Goal: Transaction & Acquisition: Purchase product/service

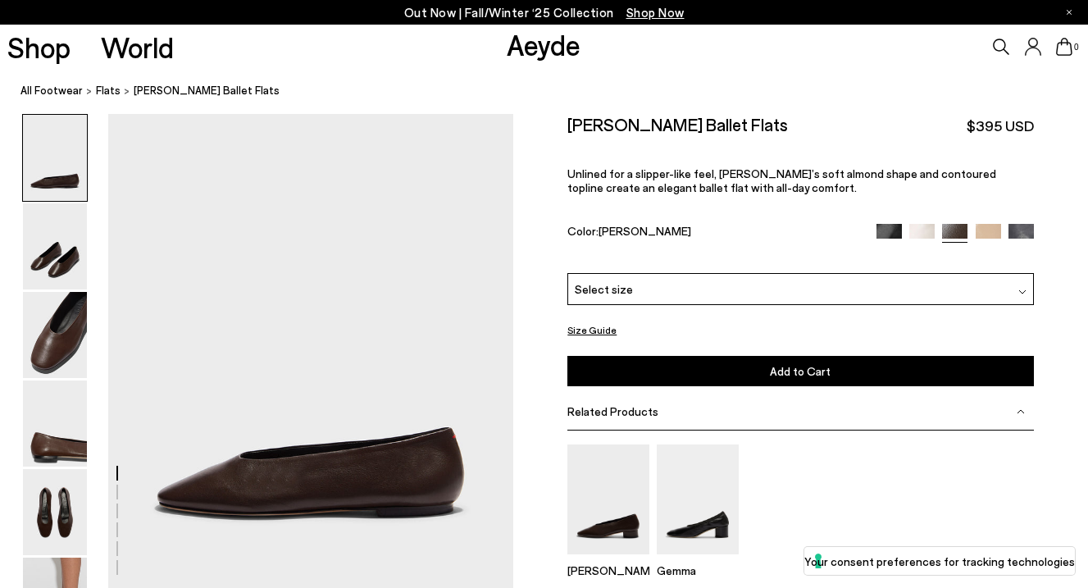
click at [587, 330] on button "Size Guide" at bounding box center [591, 330] width 49 height 20
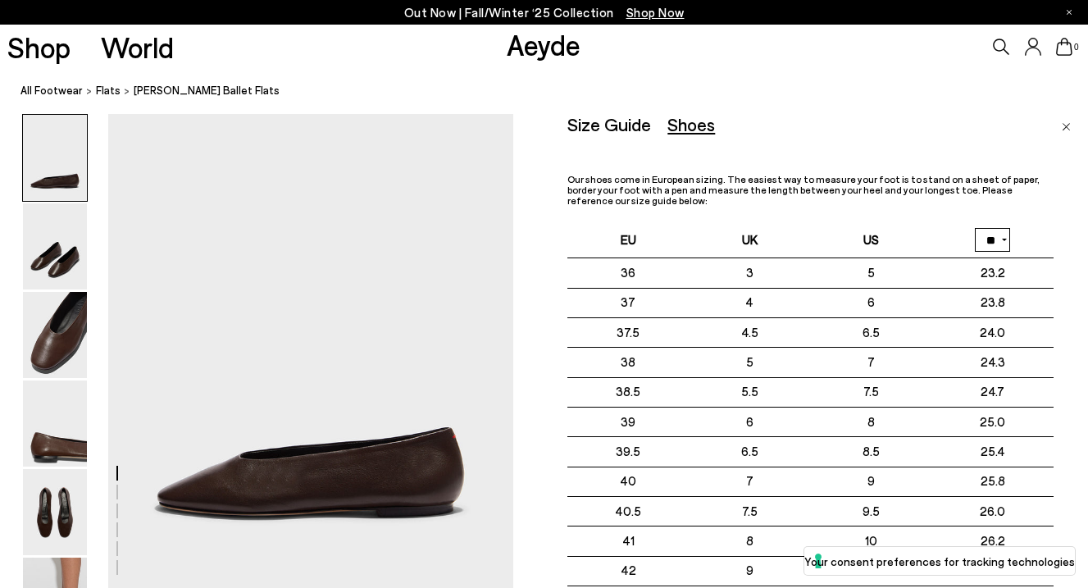
click at [1068, 125] on img "Close" at bounding box center [1066, 127] width 9 height 8
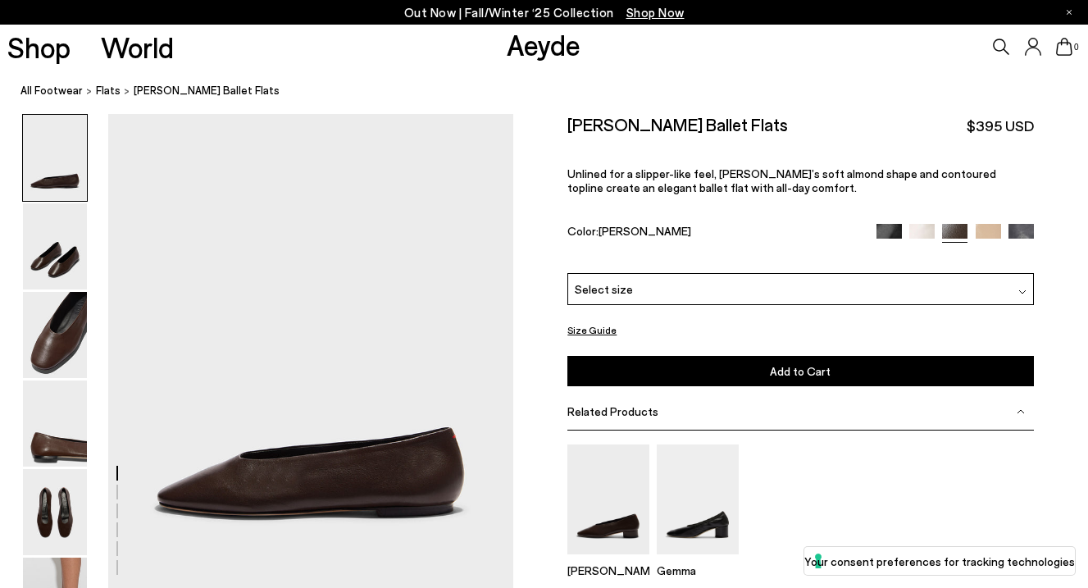
click at [884, 227] on img at bounding box center [889, 236] width 25 height 25
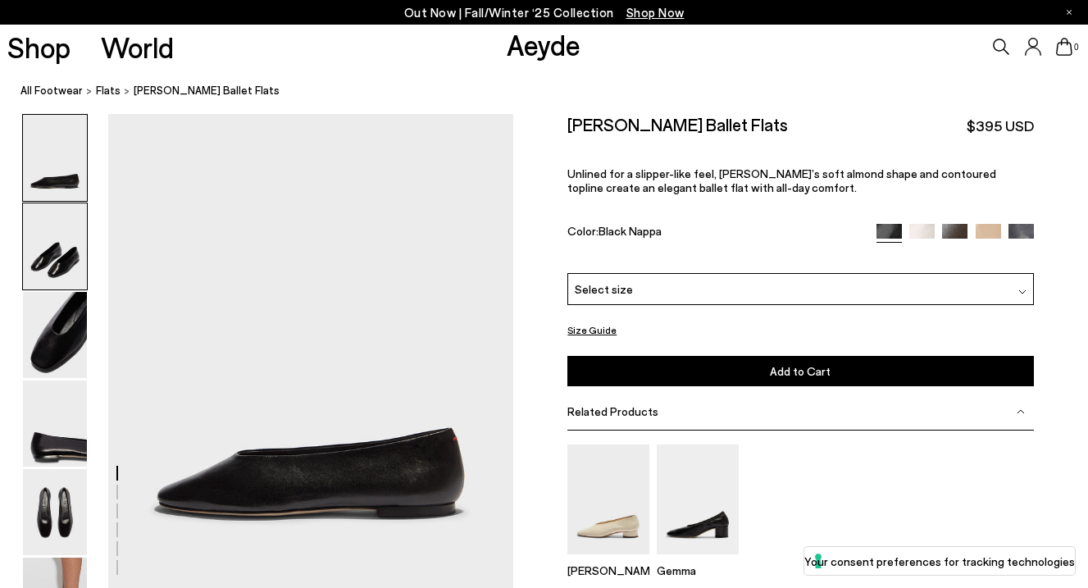
click at [56, 258] on img at bounding box center [55, 246] width 64 height 86
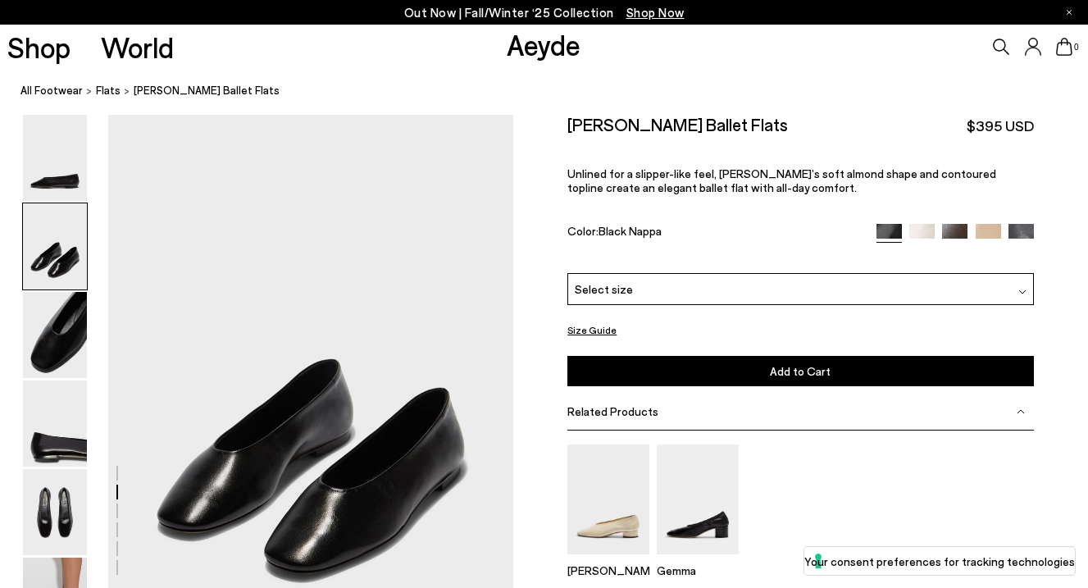
scroll to position [478, 0]
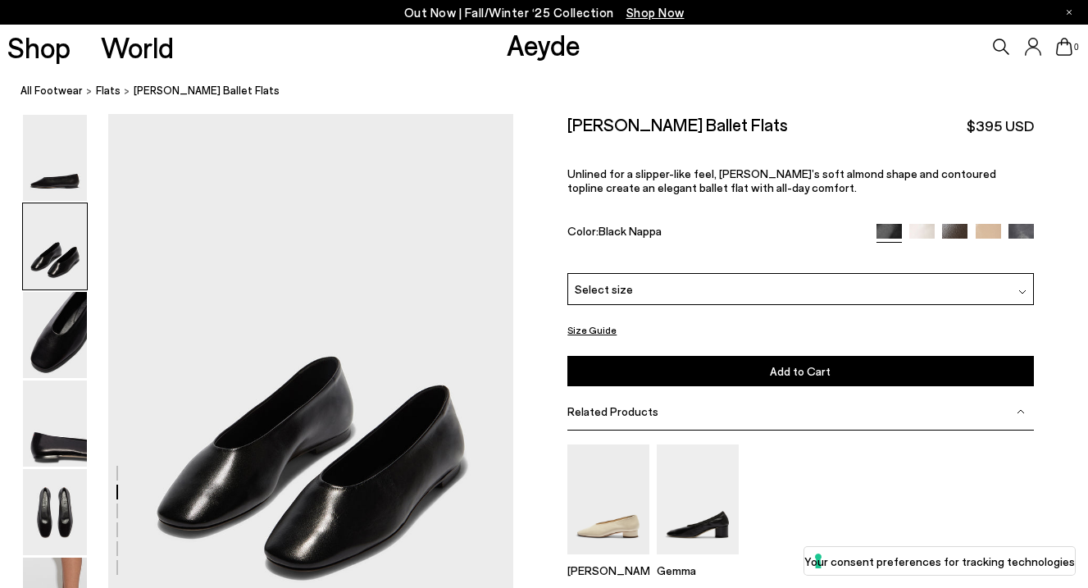
click at [693, 288] on div "Select size" at bounding box center [800, 289] width 466 height 32
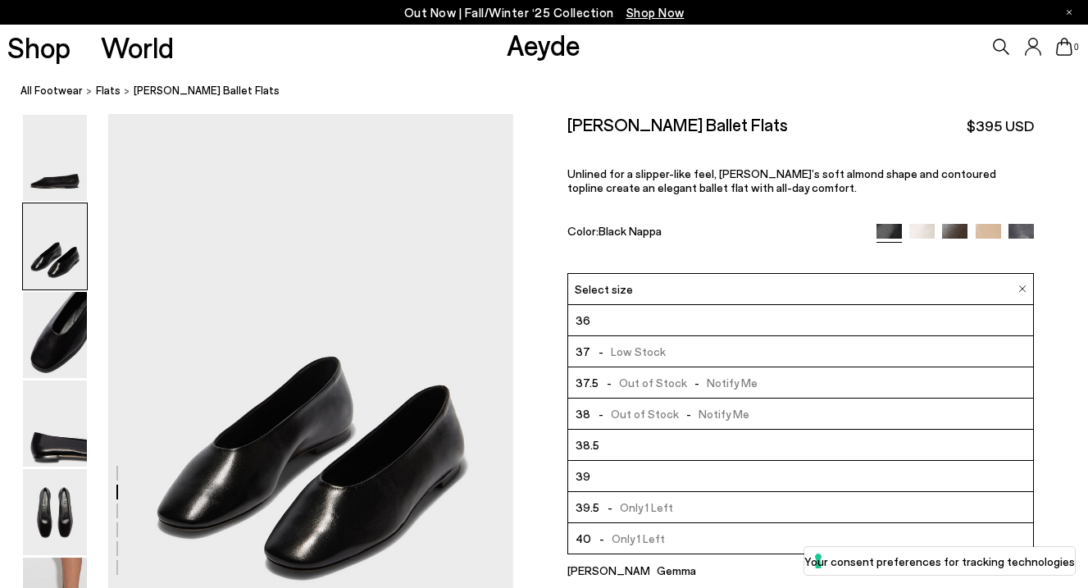
click at [659, 351] on li "37 - Low Stock" at bounding box center [800, 351] width 464 height 31
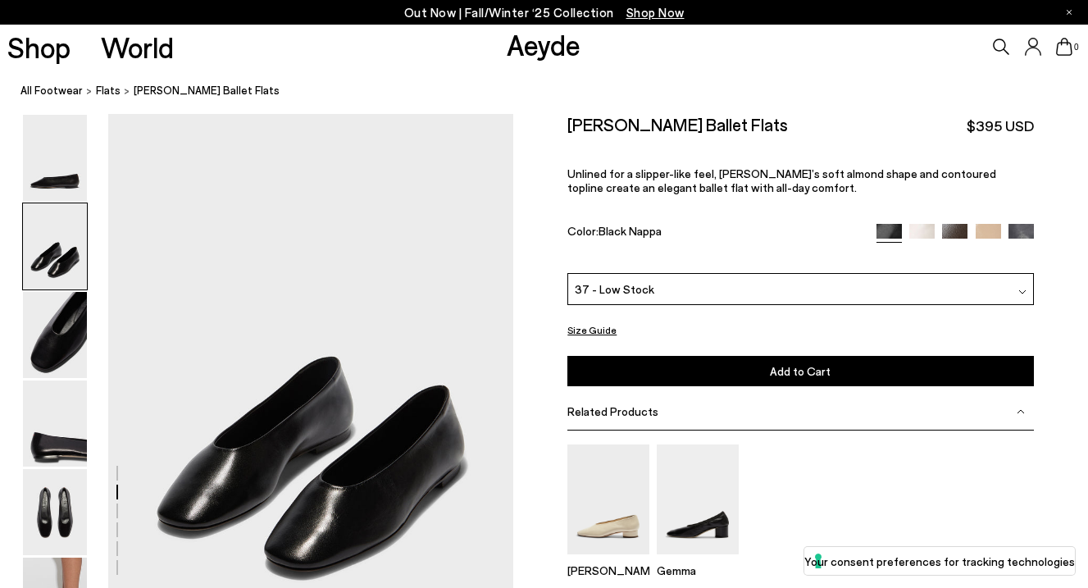
click at [781, 374] on span "Add to Cart" at bounding box center [800, 371] width 61 height 14
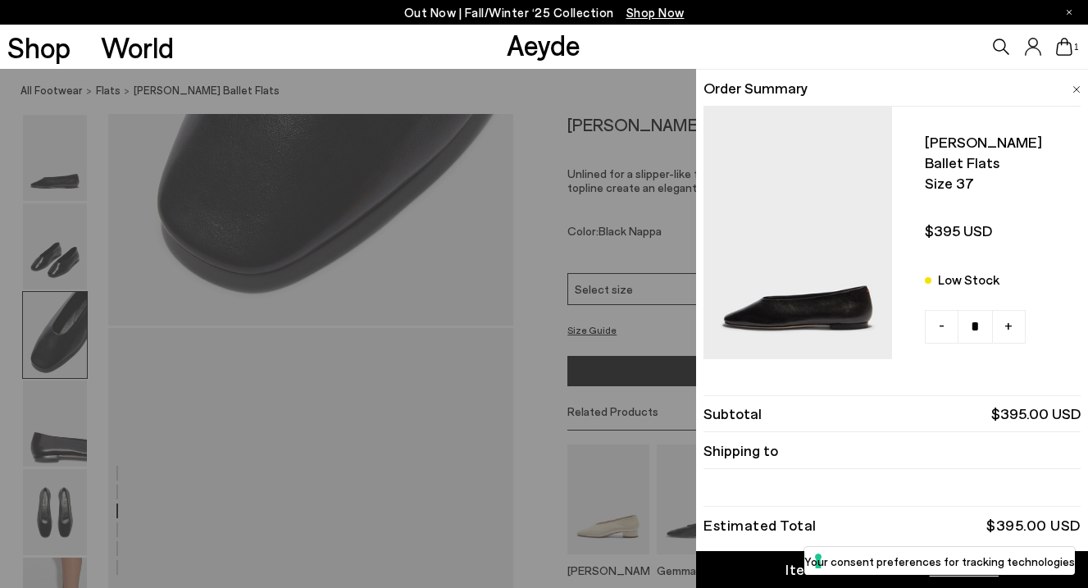
scroll to position [1369, 0]
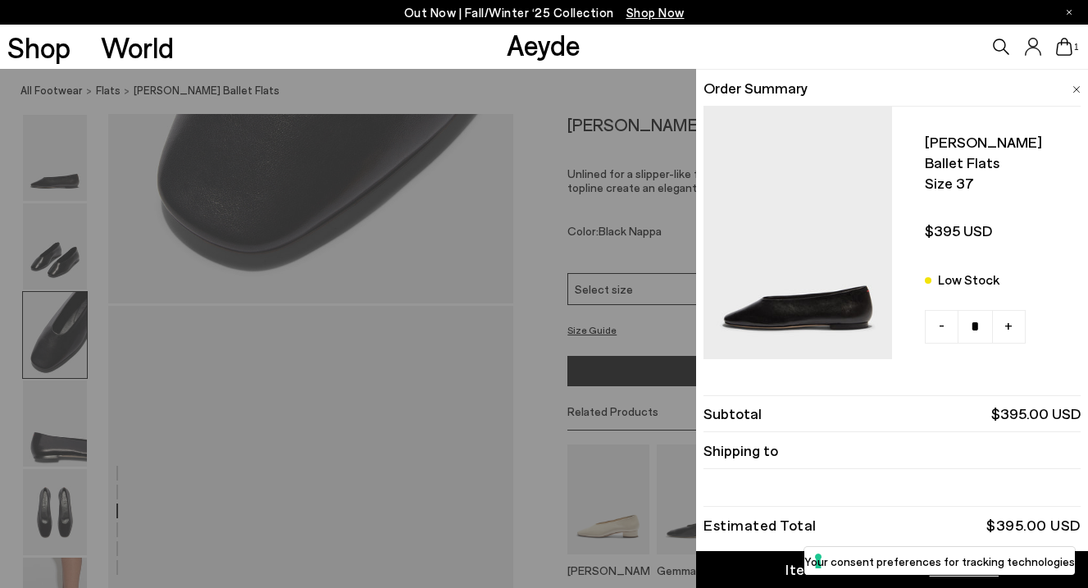
click at [599, 453] on div "Quick Add Color Size View Details Order Summary Kirsten ballet flats Size 37 Lo…" at bounding box center [544, 328] width 1088 height 519
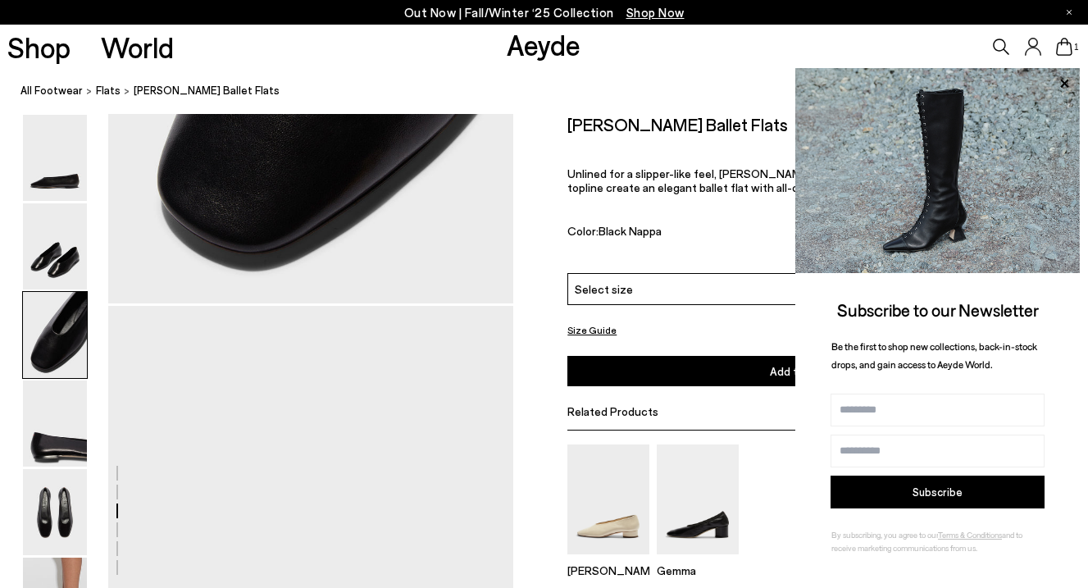
click at [1062, 48] on icon at bounding box center [1064, 47] width 16 height 18
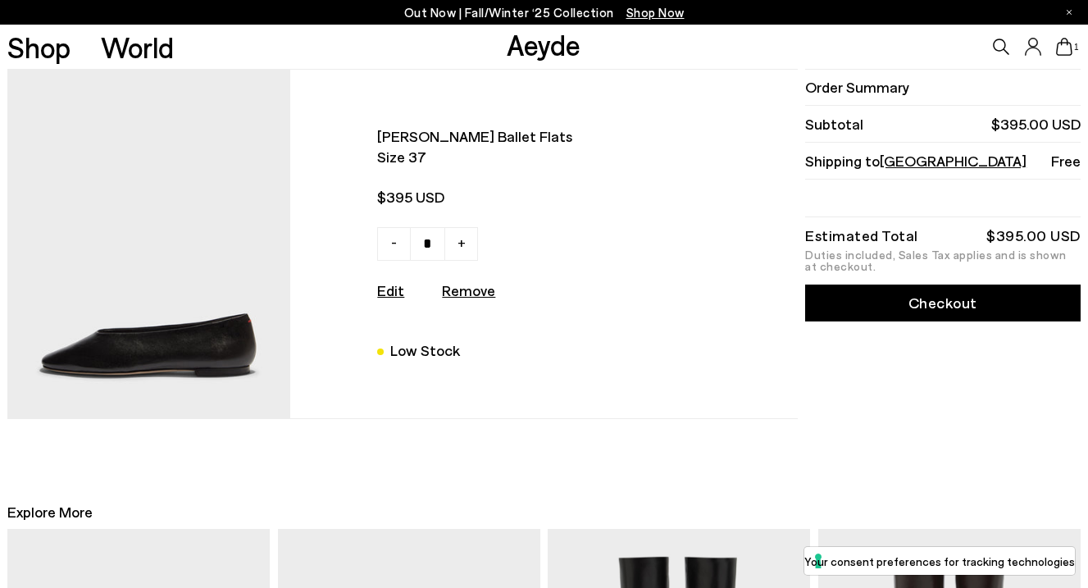
click at [890, 317] on link "Checkout" at bounding box center [943, 303] width 276 height 37
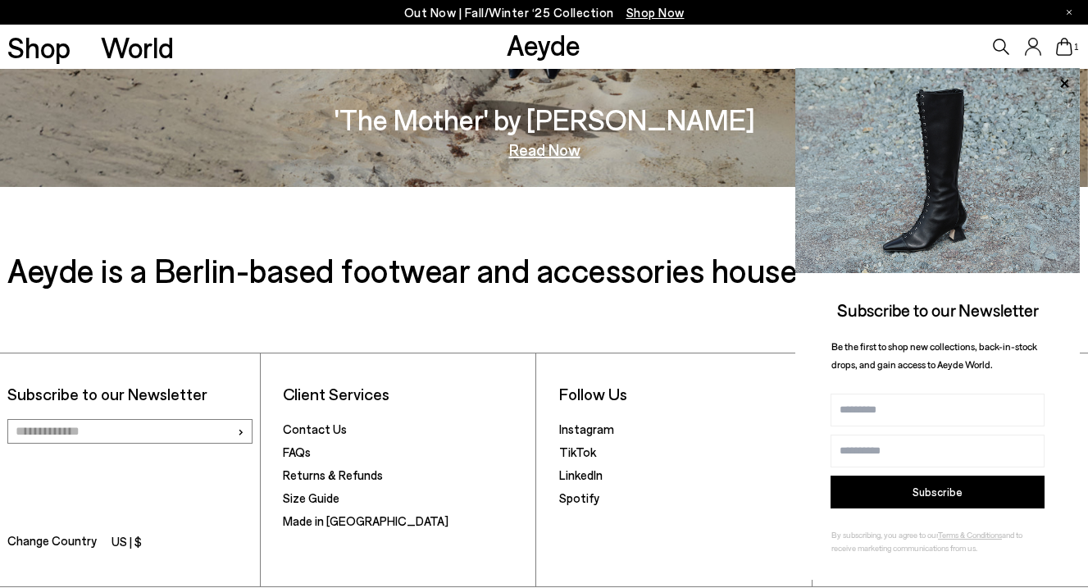
scroll to position [2617, 0]
